Goal: Find specific page/section: Find specific page/section

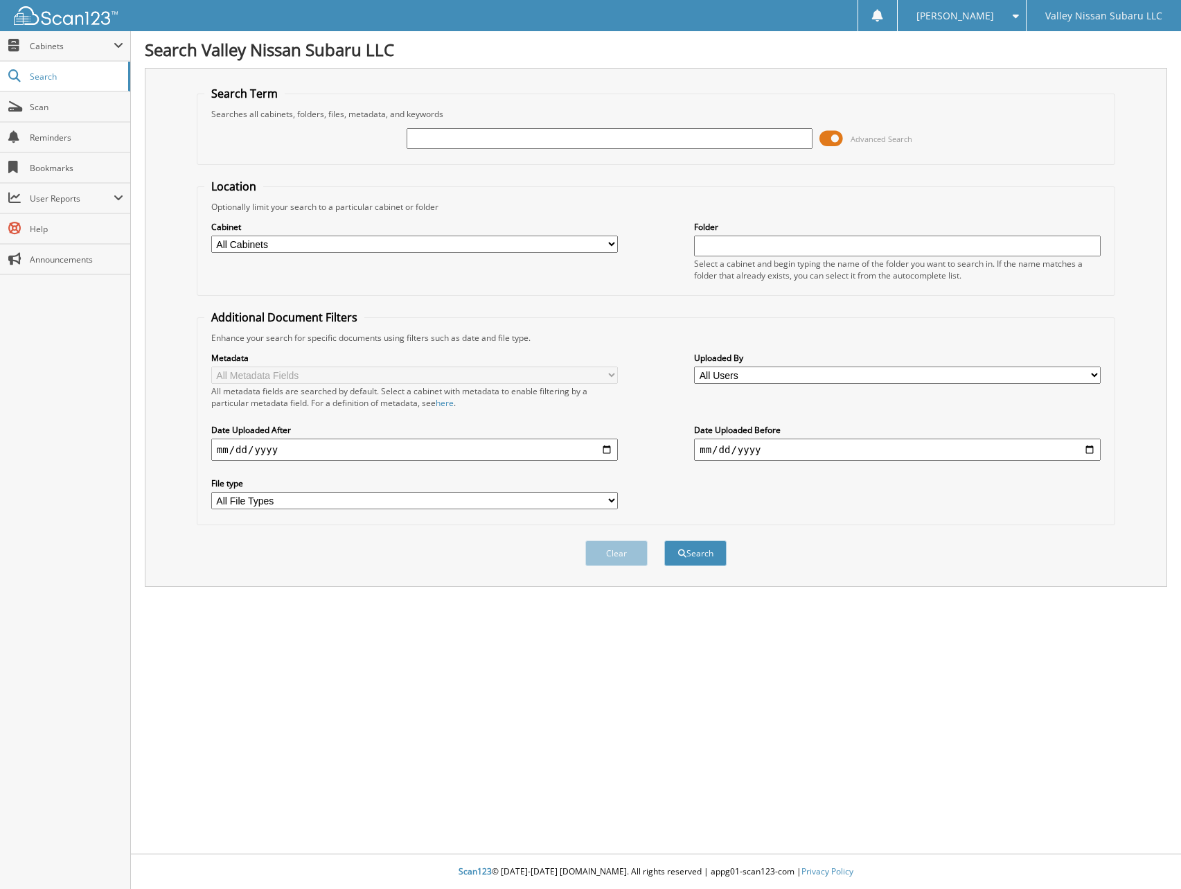
click at [468, 138] on input "text" at bounding box center [610, 138] width 407 height 21
type input "SM460193A"
click at [664, 540] on button "Search" at bounding box center [695, 553] width 62 height 26
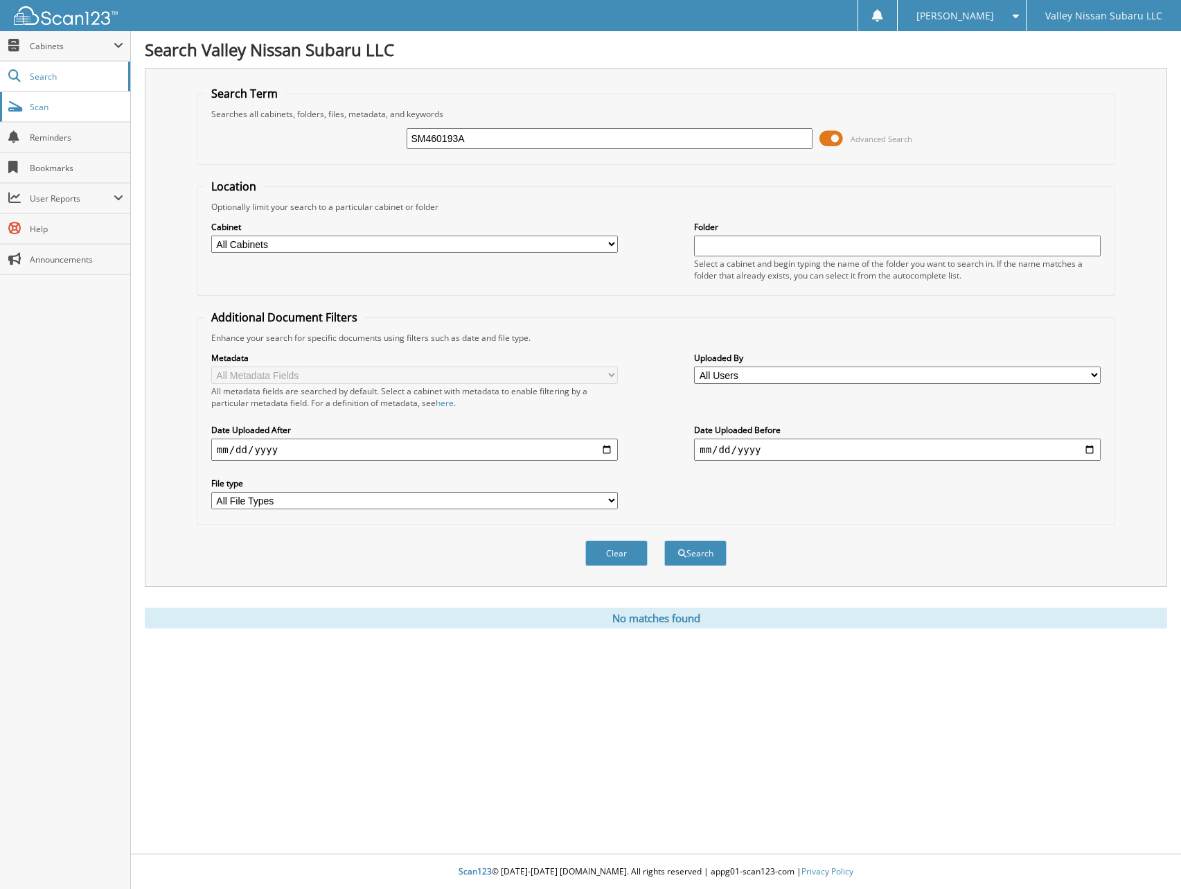
click at [46, 107] on span "Scan" at bounding box center [77, 107] width 94 height 12
